Goal: Find specific page/section: Find specific page/section

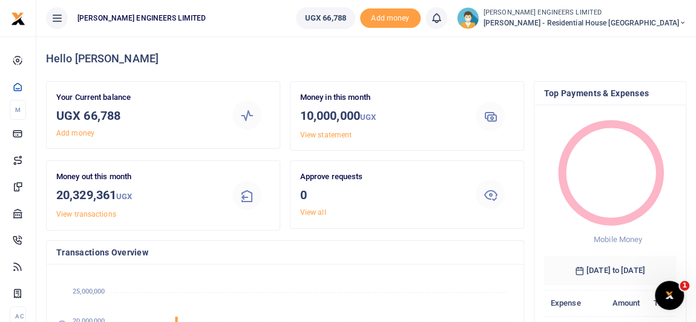
click at [682, 22] on icon at bounding box center [682, 23] width 7 height 8
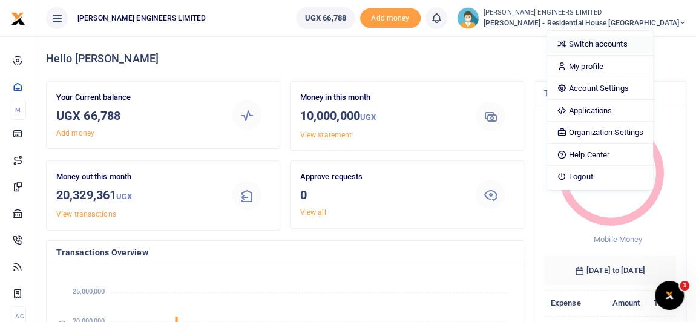
click at [649, 48] on link "Switch accounts" at bounding box center [600, 44] width 106 height 17
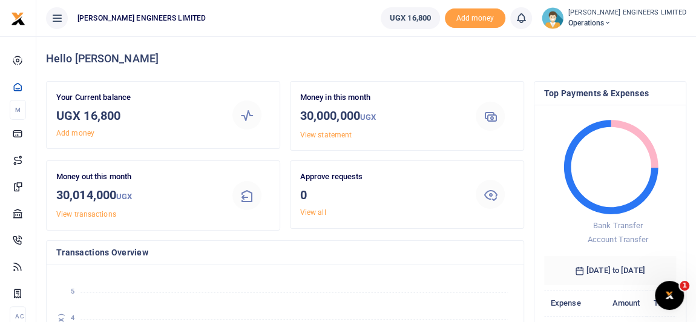
scroll to position [9, 8]
click at [611, 22] on icon at bounding box center [607, 23] width 7 height 8
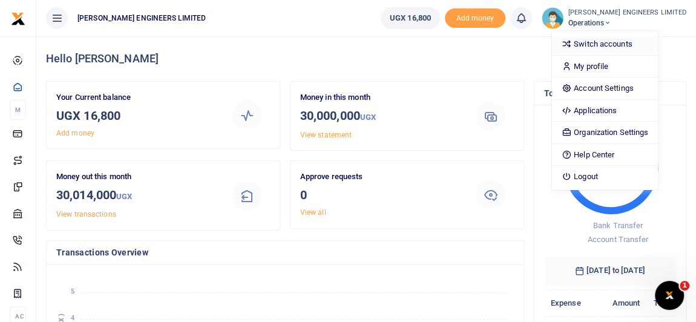
click at [626, 47] on link "Switch accounts" at bounding box center [605, 44] width 106 height 17
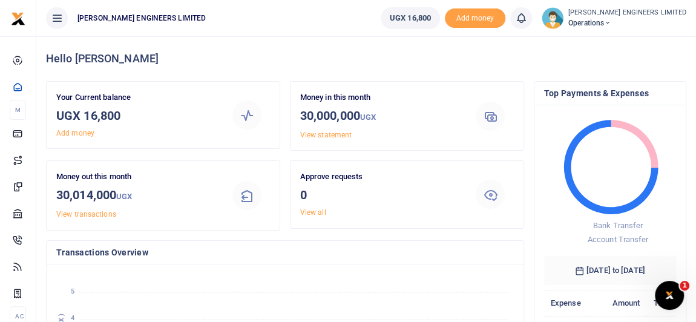
click at [611, 21] on icon at bounding box center [607, 23] width 7 height 8
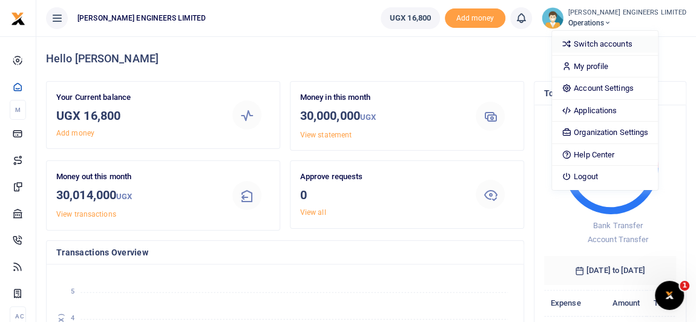
click at [634, 41] on link "Switch accounts" at bounding box center [605, 44] width 106 height 17
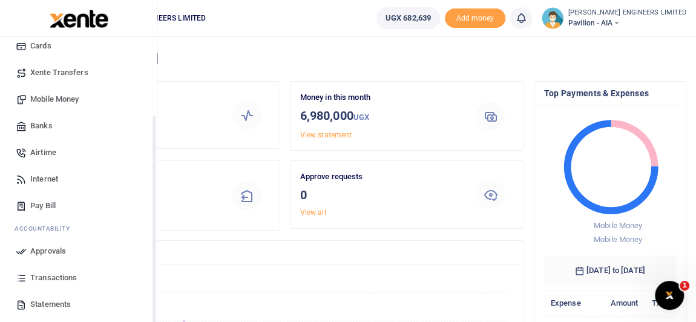
scroll to position [110, 0]
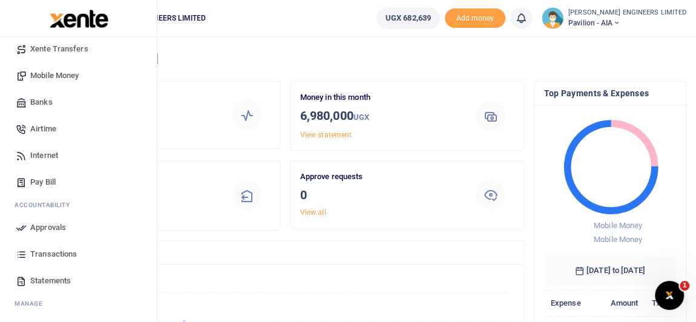
click at [47, 254] on span "Transactions" at bounding box center [53, 254] width 47 height 12
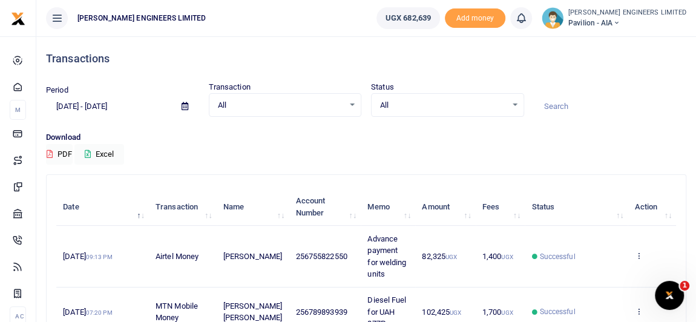
click at [623, 90] on div at bounding box center [610, 100] width 163 height 33
